Goal: Transaction & Acquisition: Obtain resource

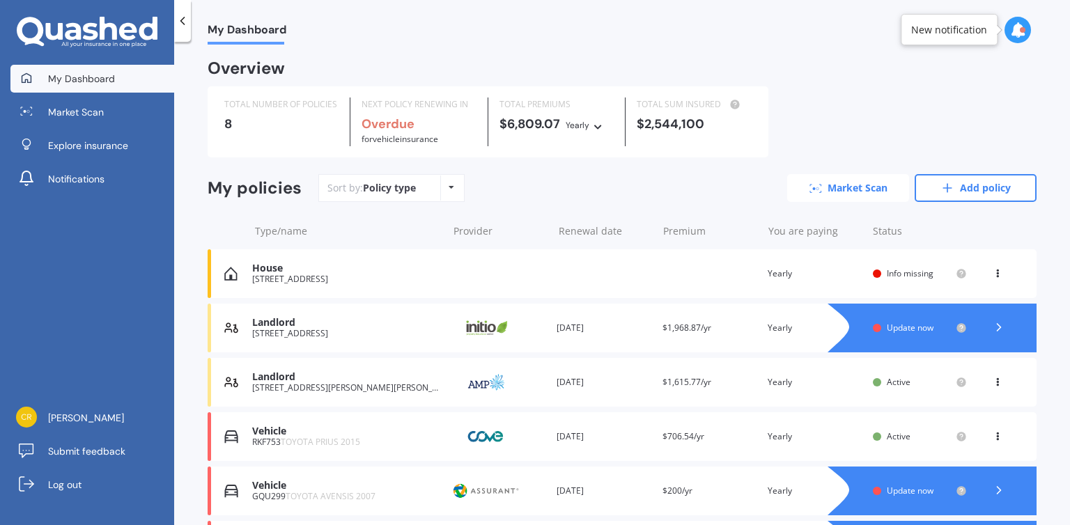
click at [854, 190] on link "Market Scan" at bounding box center [848, 188] width 122 height 28
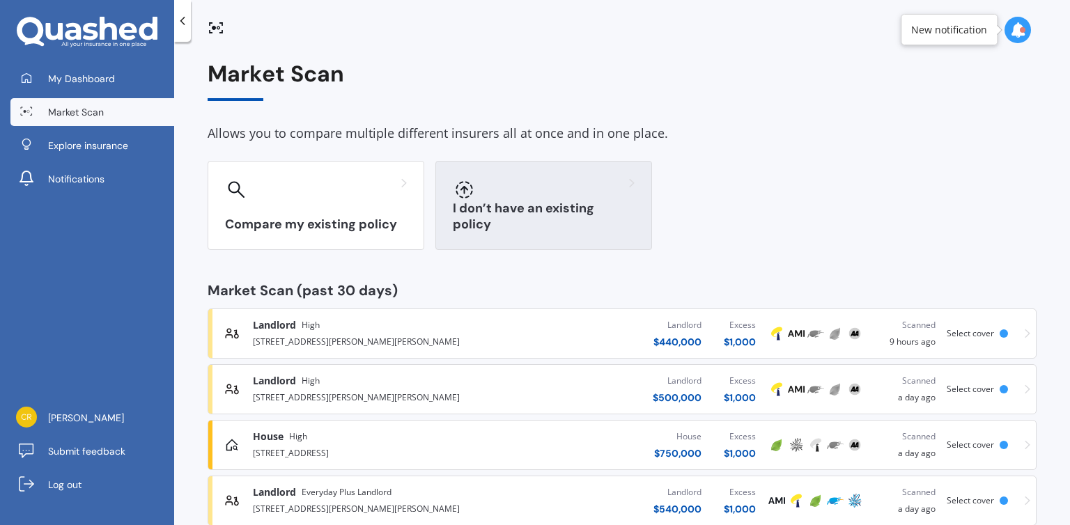
click at [502, 212] on div "I don’t have an existing policy" at bounding box center [543, 205] width 217 height 89
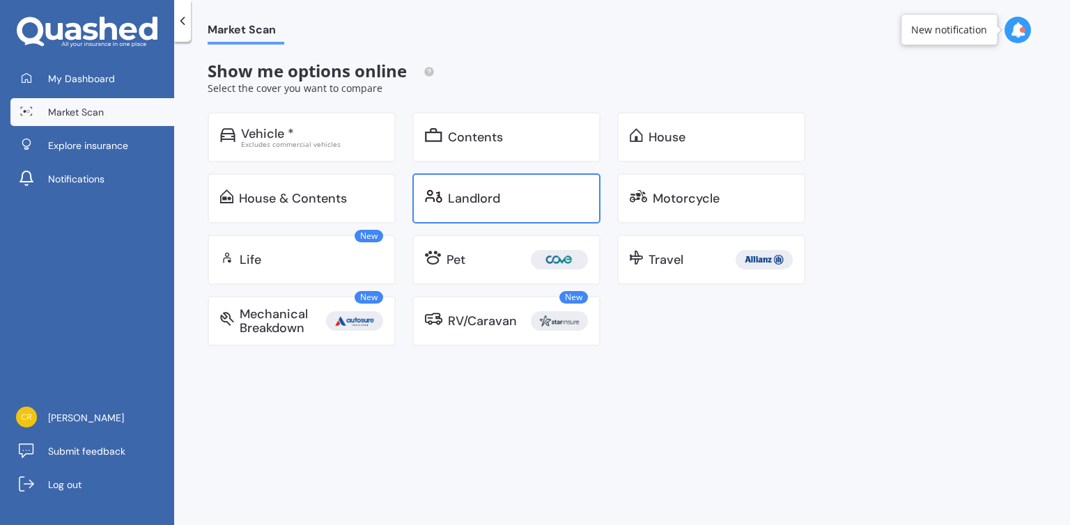
click at [470, 196] on div "Landlord" at bounding box center [474, 199] width 52 height 14
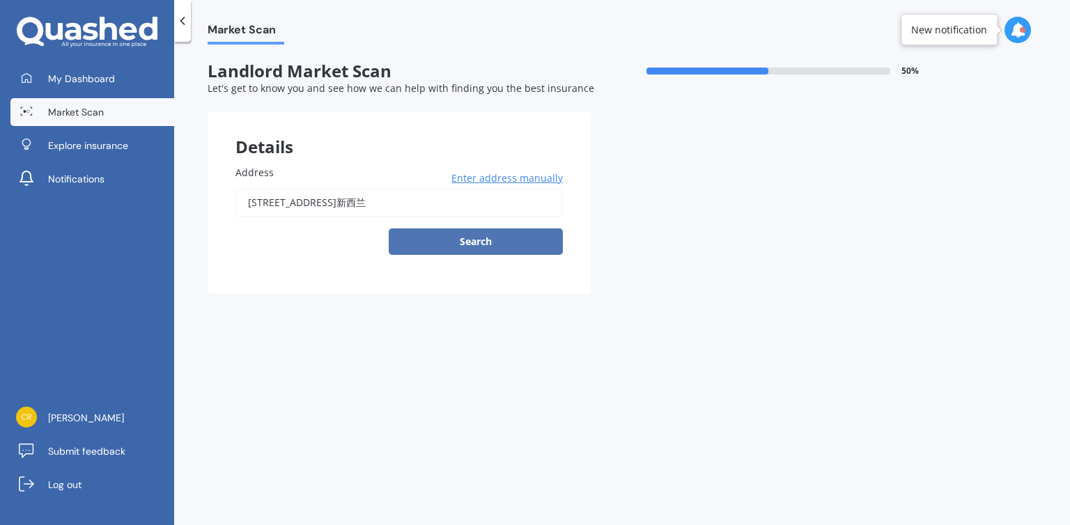
click at [460, 242] on button "Search" at bounding box center [476, 241] width 174 height 26
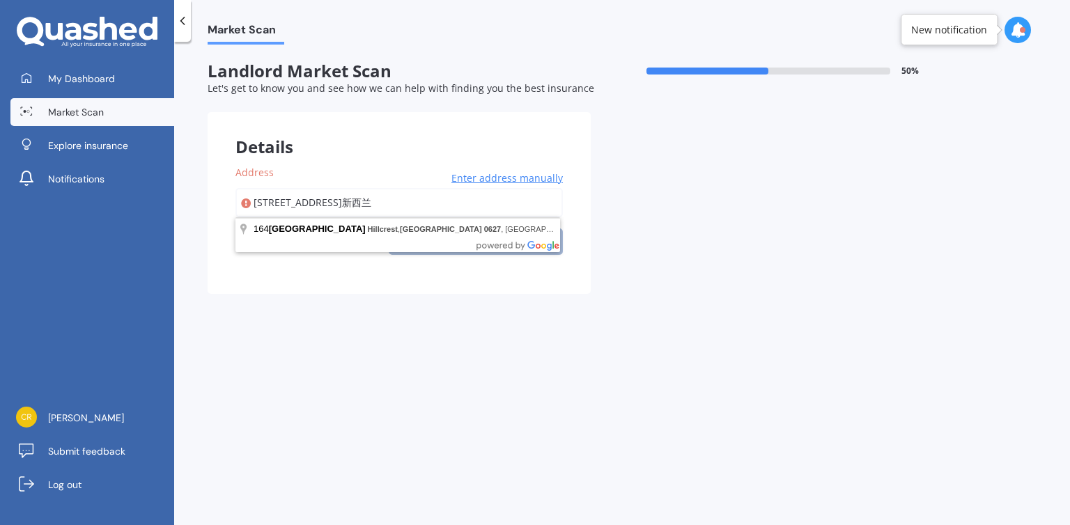
click at [532, 203] on input "[STREET_ADDRESS]新西兰" at bounding box center [398, 202] width 327 height 29
type input "1"
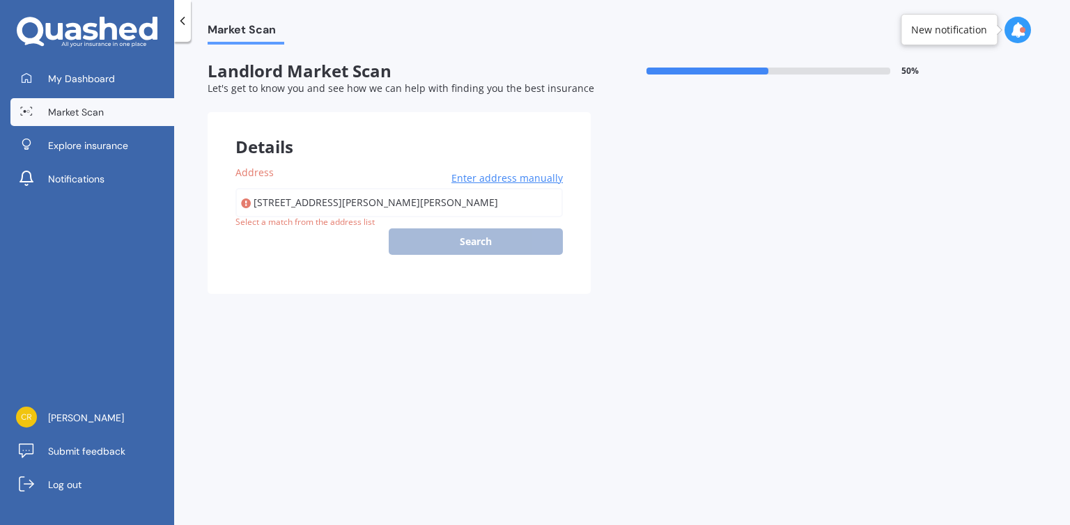
type input "[STREET_ADDRESS][PERSON_NAME][PERSON_NAME]"
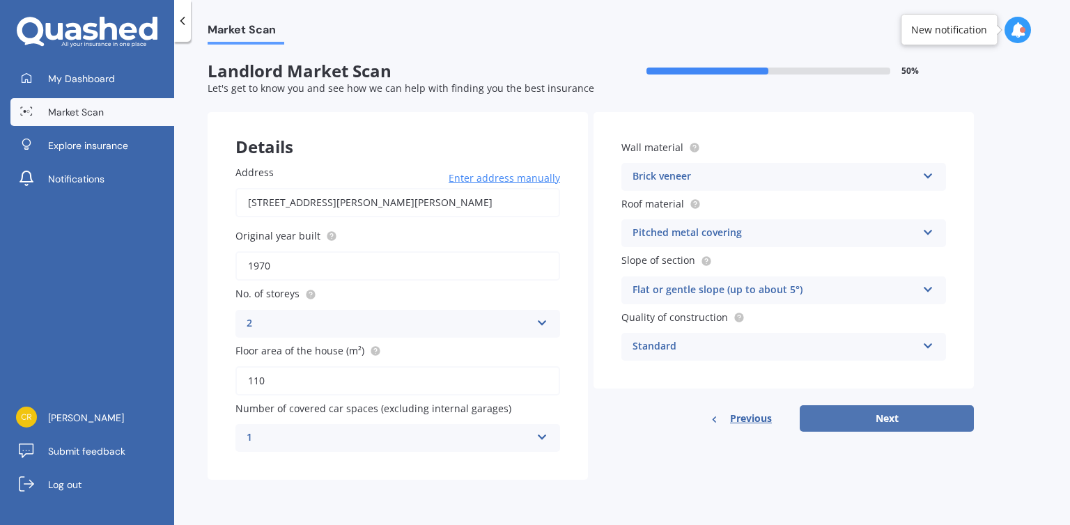
click at [869, 416] on button "Next" at bounding box center [887, 418] width 174 height 26
select select "07"
select select "09"
select select "1978"
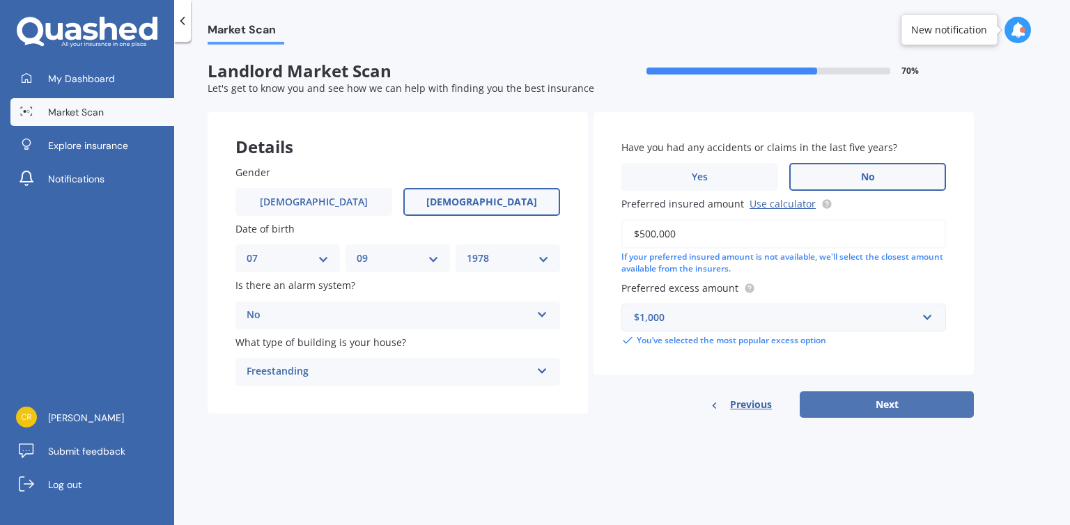
click at [892, 407] on button "Next" at bounding box center [887, 404] width 174 height 26
select select "07"
select select "09"
select select "1978"
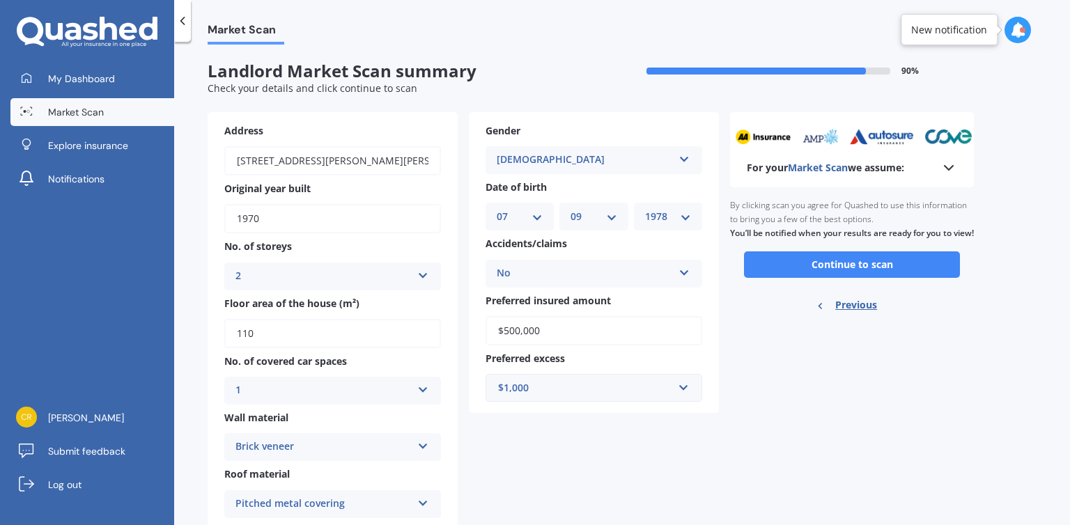
click at [851, 316] on span "Previous" at bounding box center [856, 305] width 42 height 21
select select "07"
select select "09"
select select "1978"
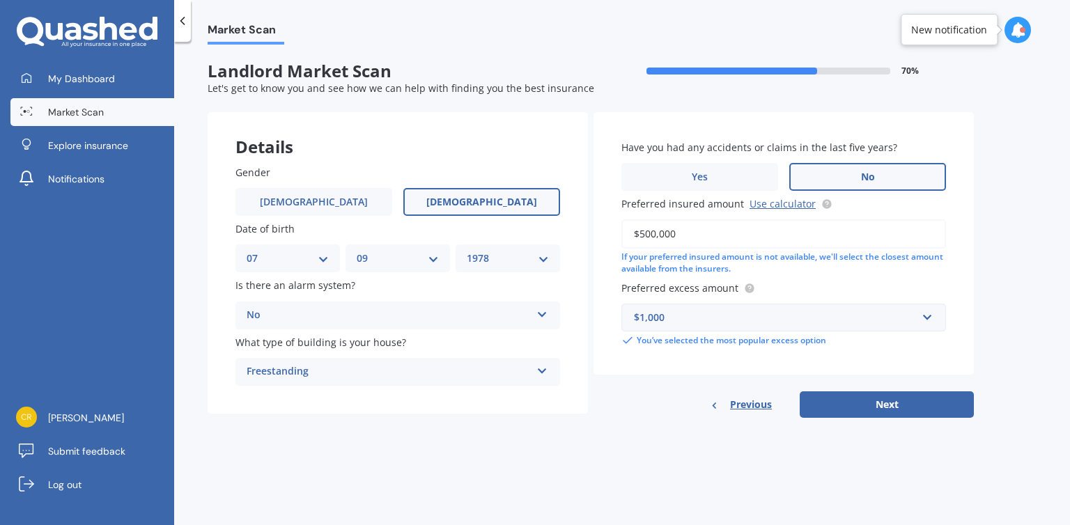
click at [651, 238] on input "$500,000" at bounding box center [783, 233] width 325 height 29
type input "$440,000"
click at [828, 405] on button "Next" at bounding box center [887, 404] width 174 height 26
select select "07"
select select "09"
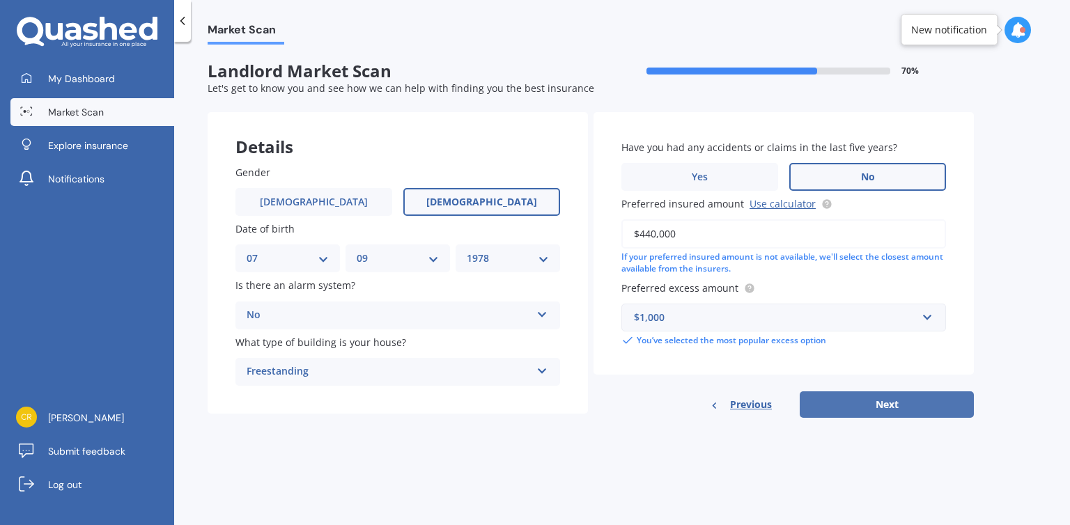
select select "1978"
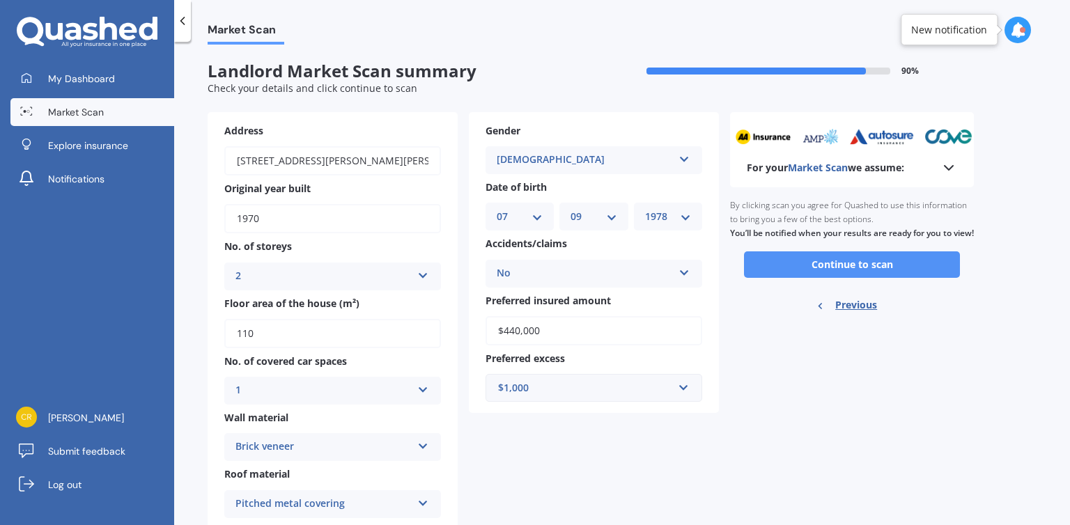
click at [849, 277] on button "Continue to scan" at bounding box center [852, 264] width 216 height 26
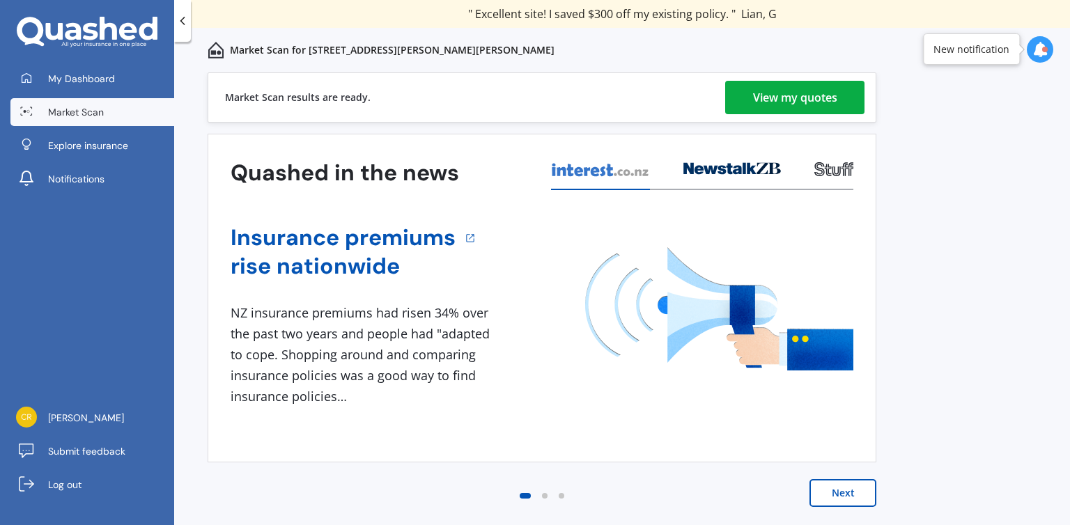
click at [817, 101] on div "View my quotes" at bounding box center [795, 97] width 84 height 33
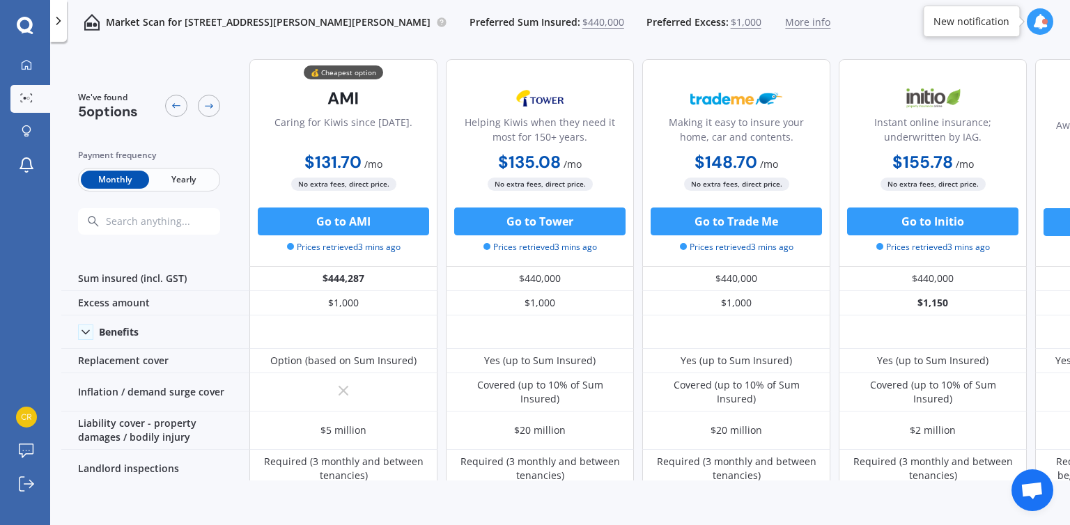
click at [184, 180] on span "Yearly" at bounding box center [183, 180] width 68 height 18
